Goal: Task Accomplishment & Management: Use online tool/utility

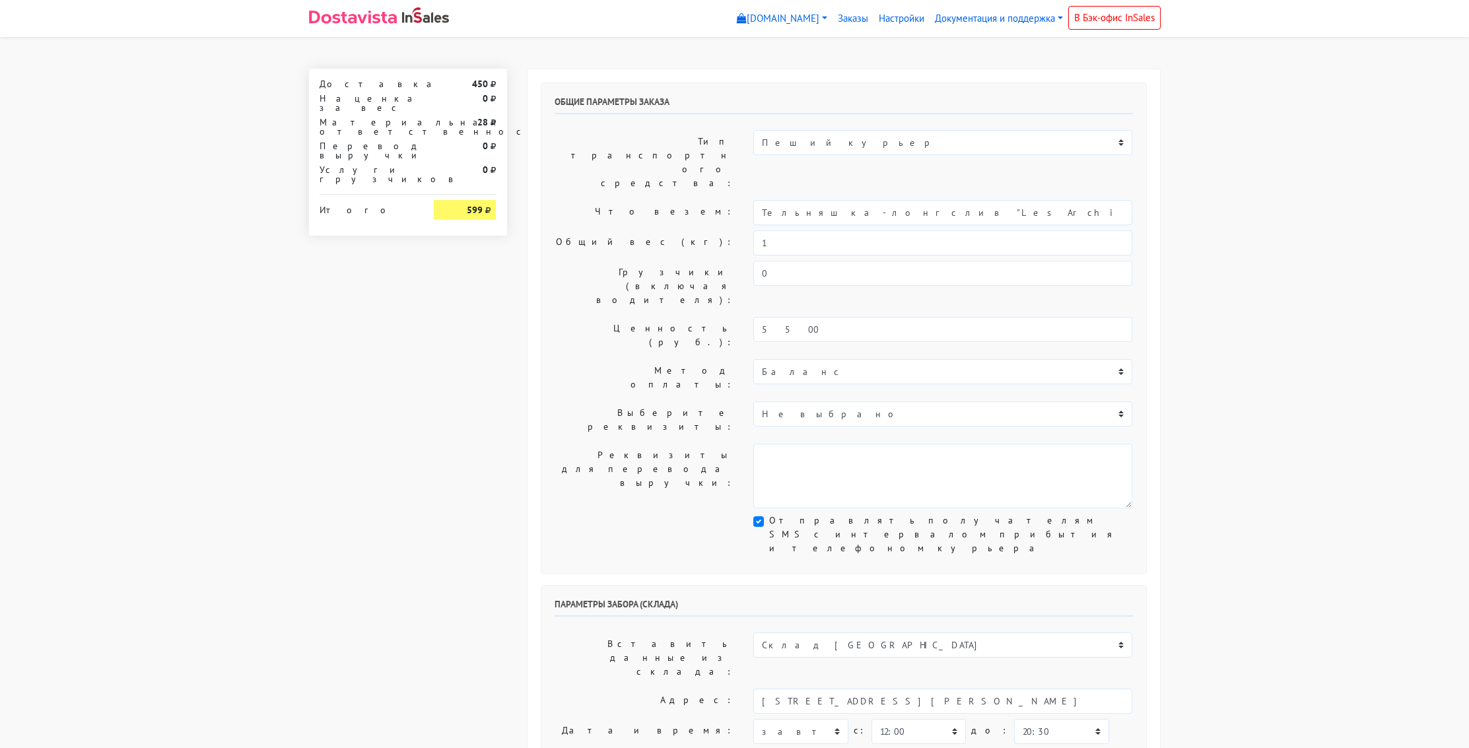
select select "12:00"
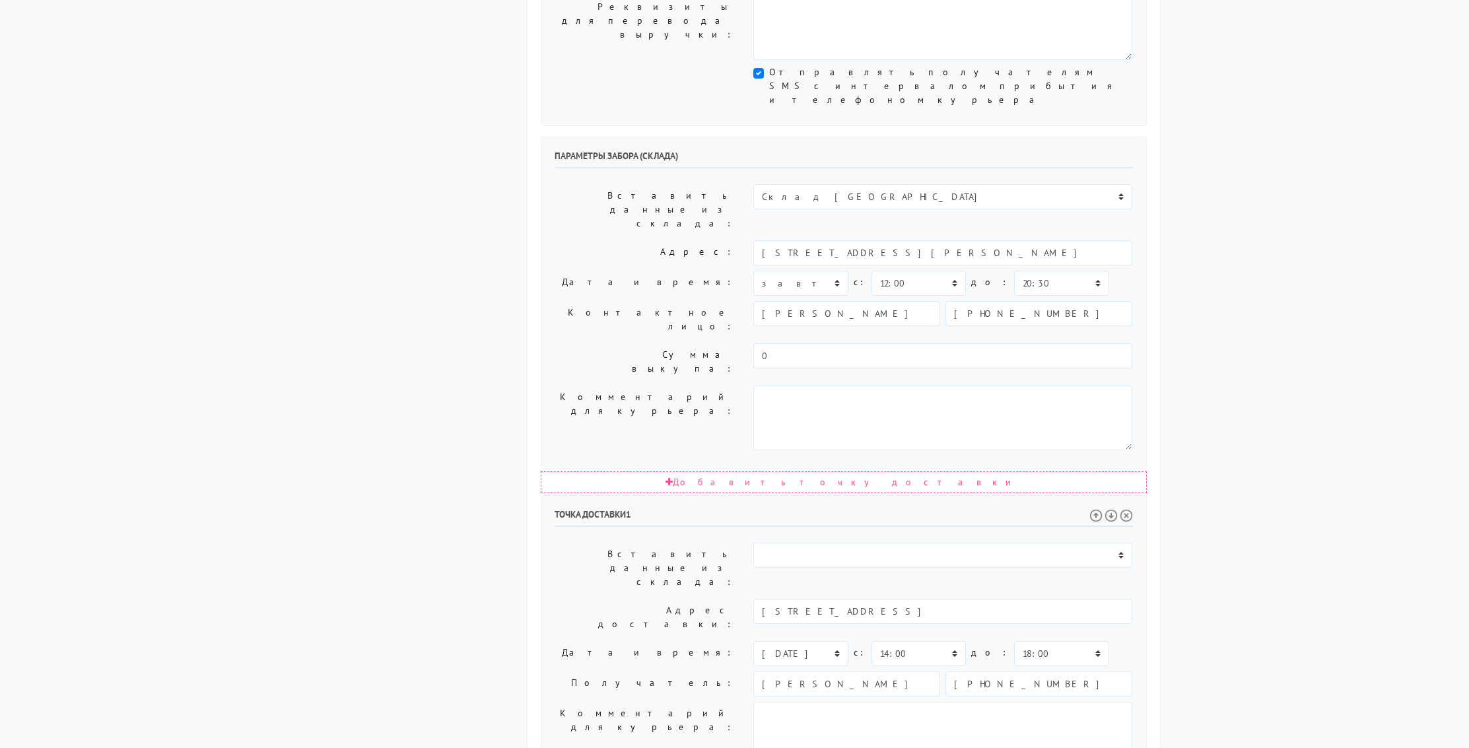
scroll to position [470, 0]
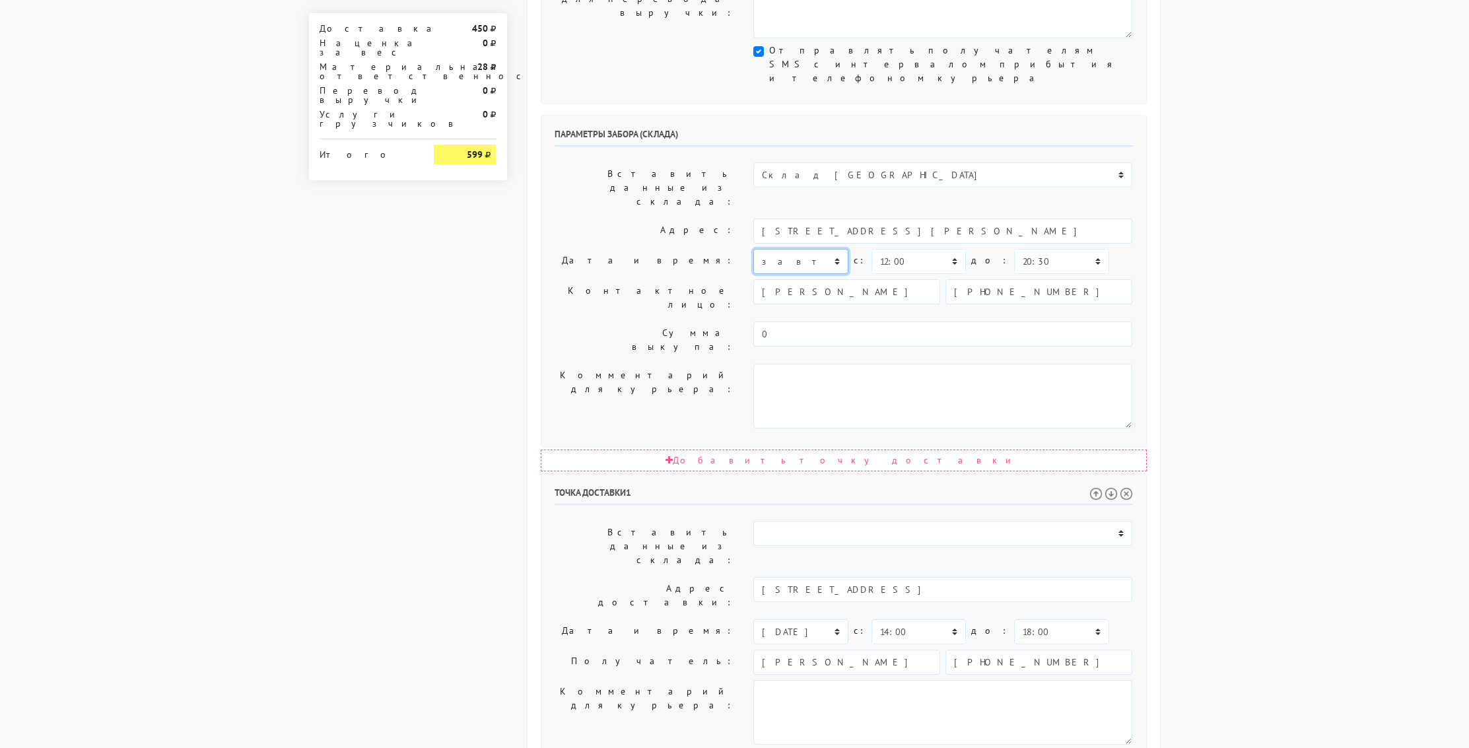
drag, startPoint x: 791, startPoint y: 111, endPoint x: 790, endPoint y: 117, distance: 6.6
click at [791, 249] on select "сегодня завтра [DATE] [DATE] [DATE] [DATE] [DATE] [DATE] [DATE]" at bounding box center [800, 261] width 94 height 25
select select "[DATE]"
click at [753, 249] on select "сегодня завтра [DATE] [DATE] [DATE] [DATE] [DATE] [DATE] [DATE]" at bounding box center [800, 261] width 94 height 25
click at [890, 249] on select "00:00 00:30 01:00 01:30 02:00 02:30 03:00 03:30 04:00 04:30 05:00 05:30 06:00 0…" at bounding box center [918, 261] width 94 height 25
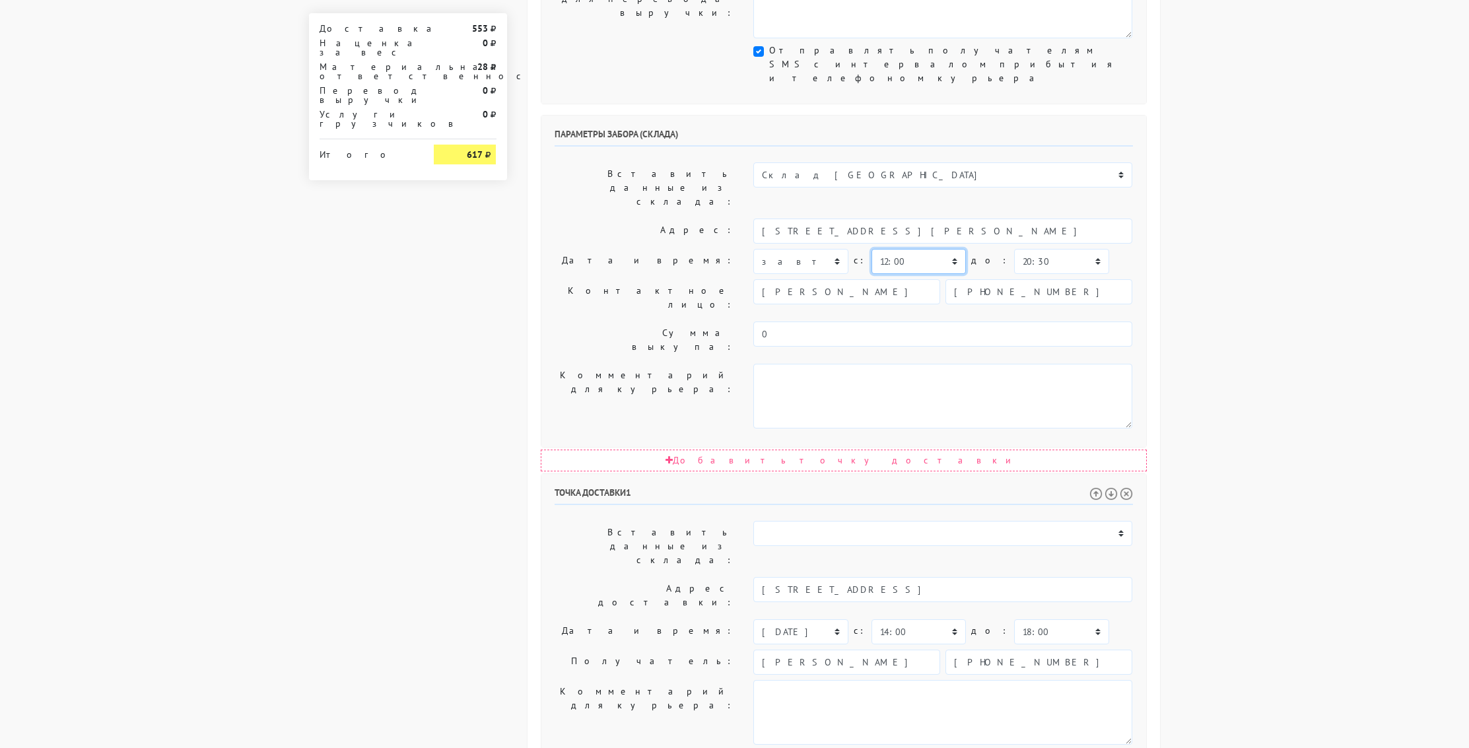
select select "12:30"
click at [871, 249] on select "00:00 00:30 01:00 01:30 02:00 02:30 03:00 03:30 04:00 04:30 05:00 05:30 06:00 0…" at bounding box center [918, 261] width 94 height 25
click at [1039, 249] on select "00:00 00:30 01:00 01:30 02:00 02:30 03:00 03:30 04:00 04:30 05:00 05:30 06:00 0…" at bounding box center [1061, 261] width 94 height 25
select select "13:30"
click at [1014, 249] on select "00:00 00:30 01:00 01:30 02:00 02:30 03:00 03:30 04:00 04:30 05:00 05:30 06:00 0…" at bounding box center [1061, 261] width 94 height 25
